Goal: Information Seeking & Learning: Learn about a topic

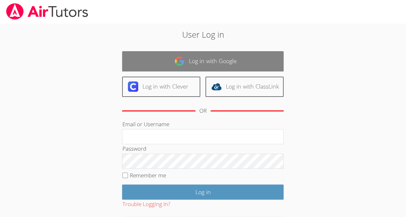
click at [197, 57] on link "Log in with Google" at bounding box center [202, 61] width 161 height 20
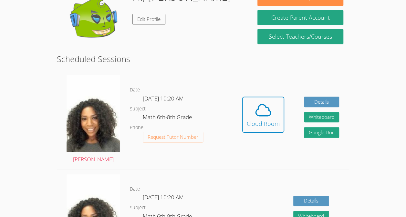
scroll to position [117, 0]
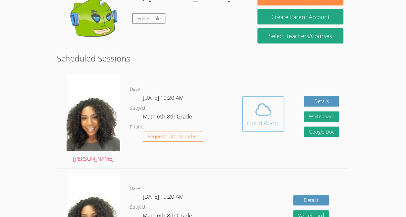
click at [274, 115] on span at bounding box center [263, 110] width 33 height 18
click at [268, 122] on div "Cloud Room" at bounding box center [263, 123] width 33 height 9
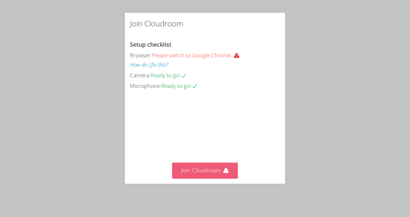
click at [195, 179] on button "Join Cloudroom" at bounding box center [205, 171] width 66 height 16
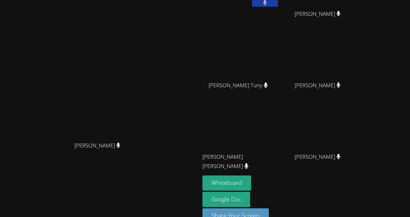
scroll to position [54, 0]
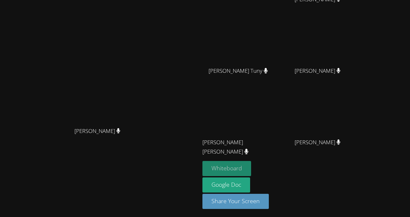
click at [216, 168] on button "Whiteboard" at bounding box center [227, 168] width 49 height 15
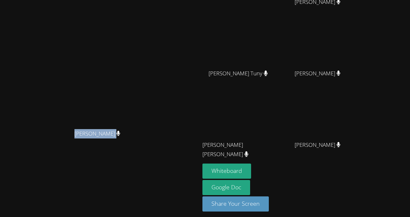
drag, startPoint x: 63, startPoint y: 123, endPoint x: 108, endPoint y: 125, distance: 45.2
click at [108, 127] on div "[PERSON_NAME]" at bounding box center [100, 140] width 195 height 26
click at [108, 129] on span "[PERSON_NAME]" at bounding box center [98, 133] width 46 height 9
click at [116, 131] on icon at bounding box center [118, 133] width 4 height 5
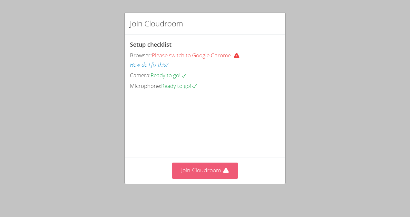
click at [206, 172] on button "Join Cloudroom" at bounding box center [205, 171] width 66 height 16
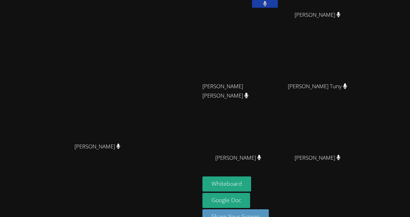
scroll to position [45, 0]
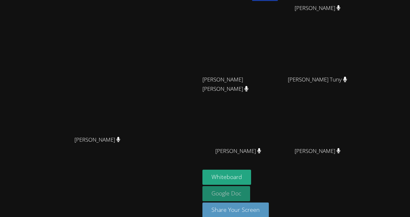
click at [250, 187] on link "Google Doc" at bounding box center [227, 194] width 48 height 15
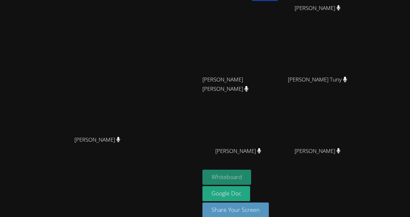
click at [251, 178] on button "Whiteboard" at bounding box center [227, 177] width 49 height 15
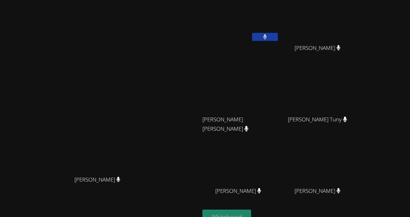
scroll to position [0, 0]
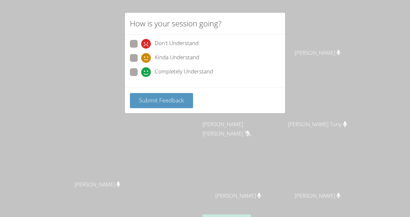
click at [213, 81] on div "Don't Understand Kinda Understand Completely Understand" at bounding box center [205, 61] width 161 height 53
click at [212, 69] on span "Completely Understand" at bounding box center [184, 72] width 58 height 10
click at [147, 69] on input "Completely Understand" at bounding box center [143, 70] width 5 height 5
radio input "true"
click at [207, 59] on div "Kinda Understand" at bounding box center [205, 60] width 150 height 12
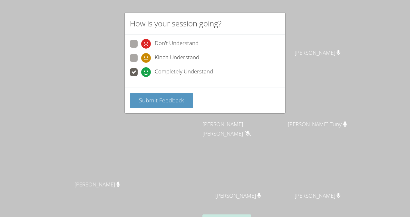
click at [205, 55] on div "Kinda Understand" at bounding box center [205, 60] width 150 height 12
click at [198, 39] on span "Don't Understand" at bounding box center [177, 44] width 44 height 10
click at [147, 40] on input "Don't Understand" at bounding box center [143, 42] width 5 height 5
radio input "true"
click at [203, 61] on div "Kinda Understand" at bounding box center [205, 60] width 150 height 12
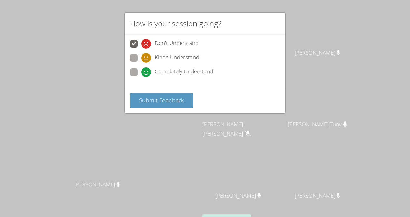
click at [208, 55] on div "Kinda Understand" at bounding box center [205, 60] width 150 height 12
click at [208, 59] on div "Kinda Understand" at bounding box center [205, 60] width 150 height 12
click at [205, 54] on div "Kinda Understand" at bounding box center [205, 60] width 150 height 12
click at [141, 63] on span at bounding box center [141, 63] width 0 height 0
click at [141, 59] on input "Kinda Understand" at bounding box center [143, 56] width 5 height 5
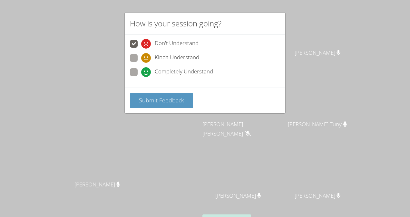
radio input "true"
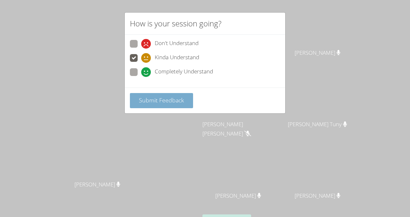
click at [171, 102] on span "Submit Feedback" at bounding box center [161, 100] width 45 height 8
